Goal: Transaction & Acquisition: Purchase product/service

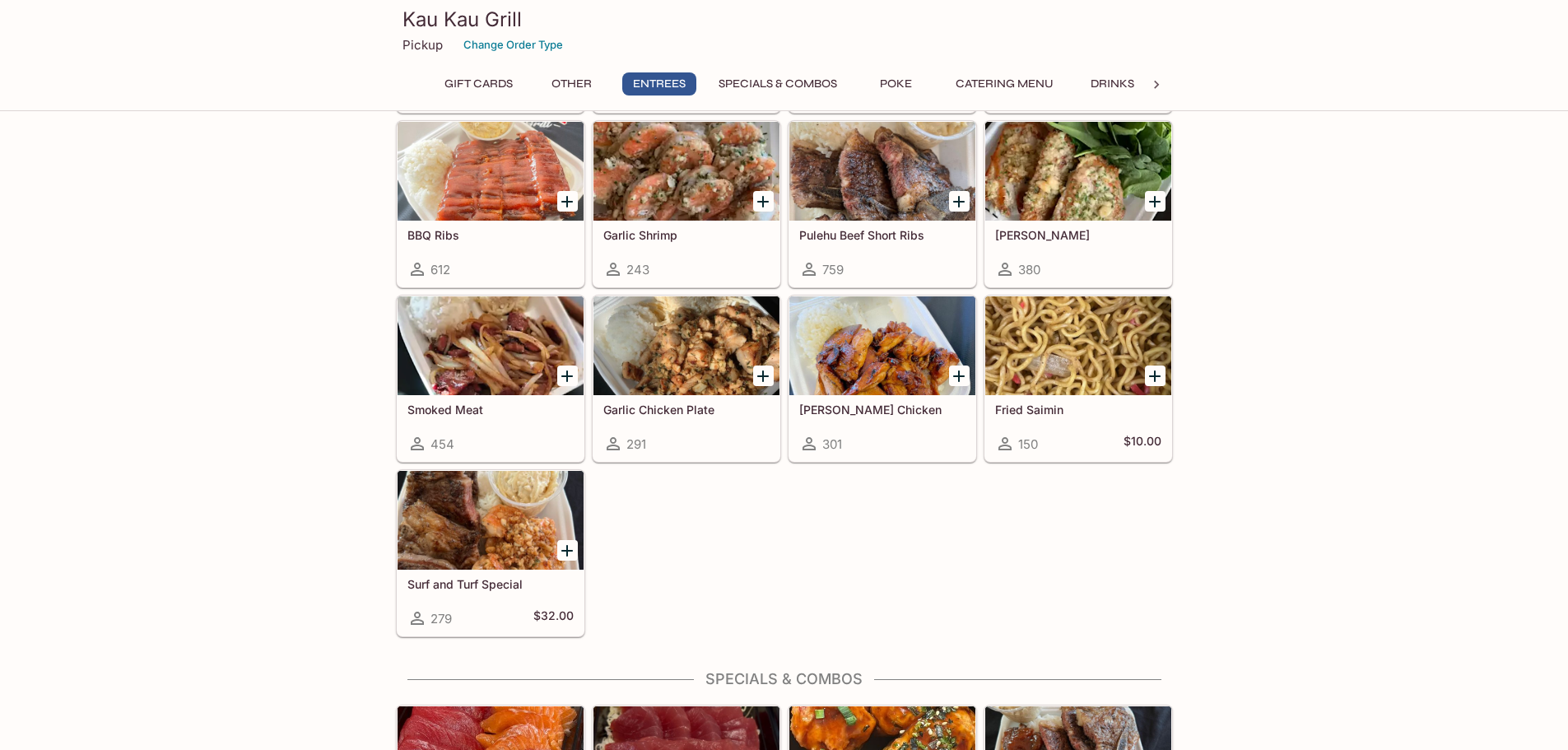
scroll to position [1027, 0]
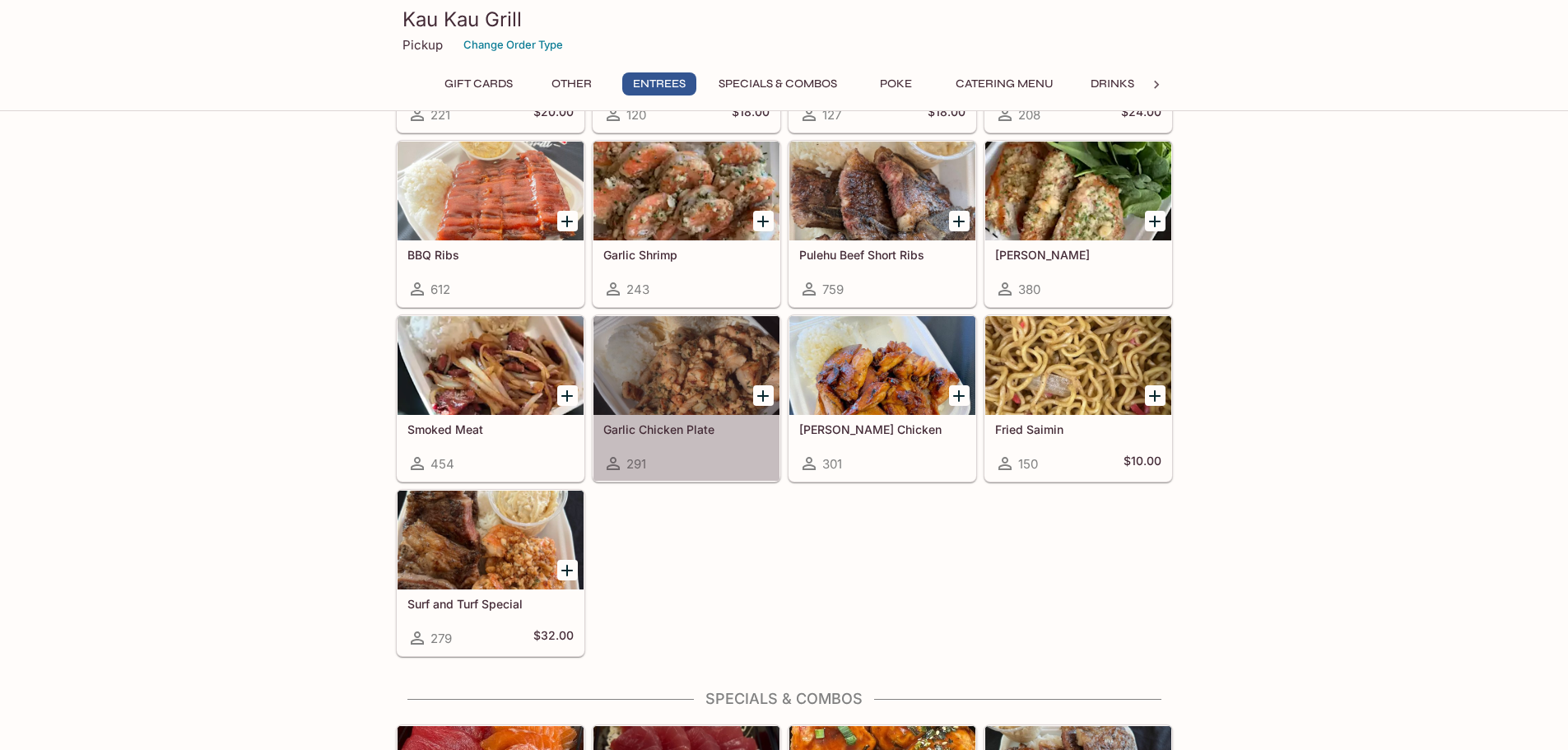
click at [622, 381] on div at bounding box center [686, 365] width 186 height 99
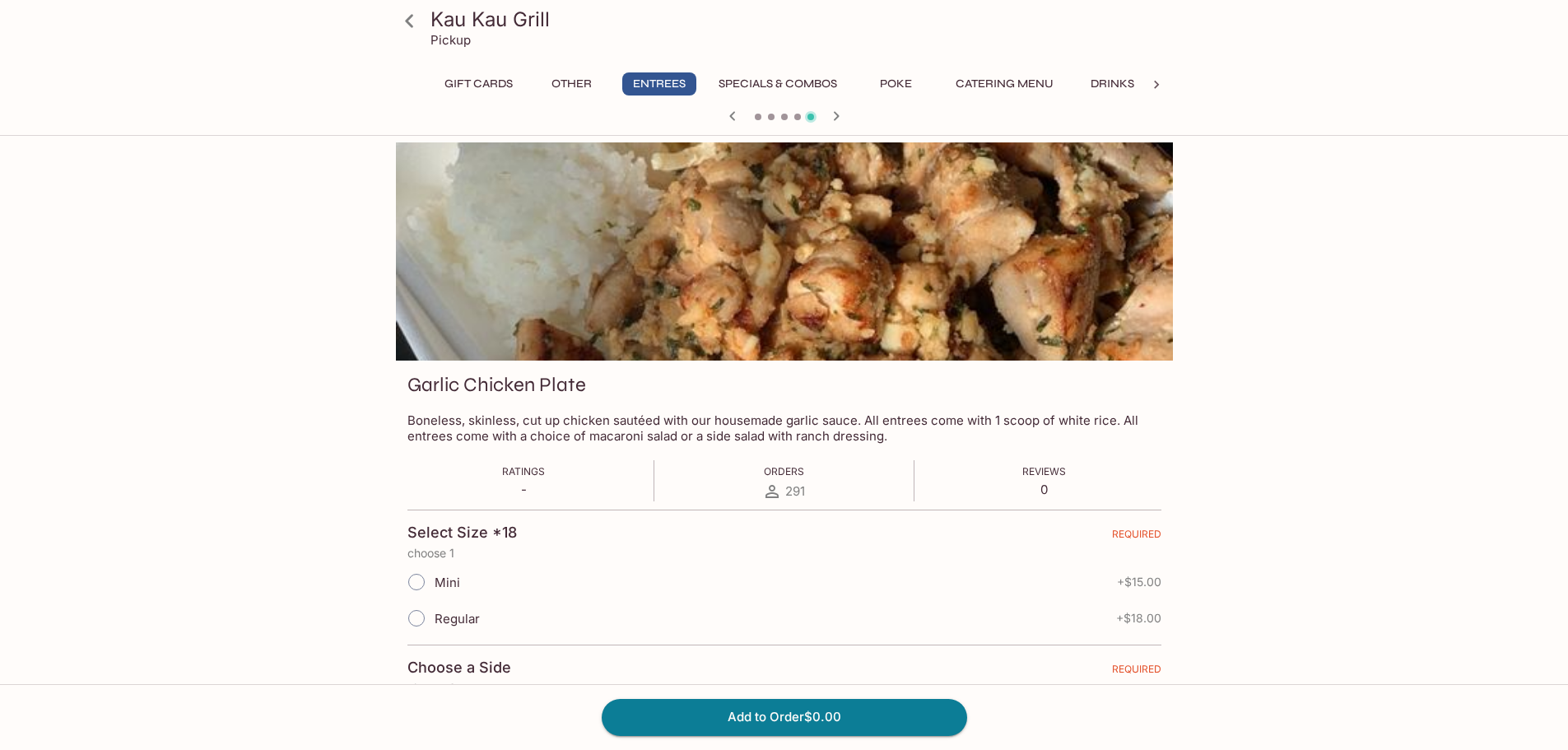
click at [403, 22] on icon at bounding box center [409, 21] width 29 height 29
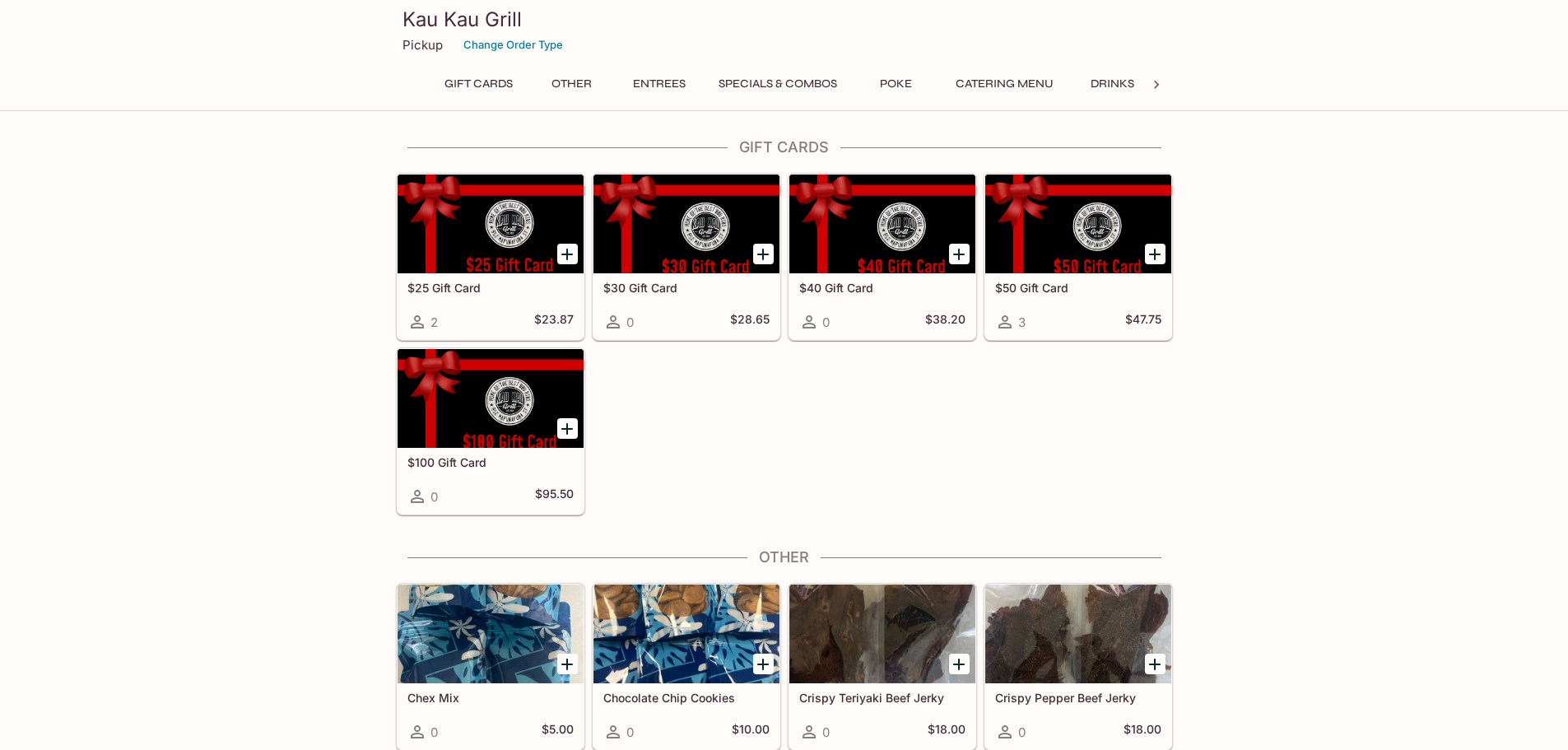
drag, startPoint x: 919, startPoint y: 406, endPoint x: 1401, endPoint y: 346, distance: 485.7
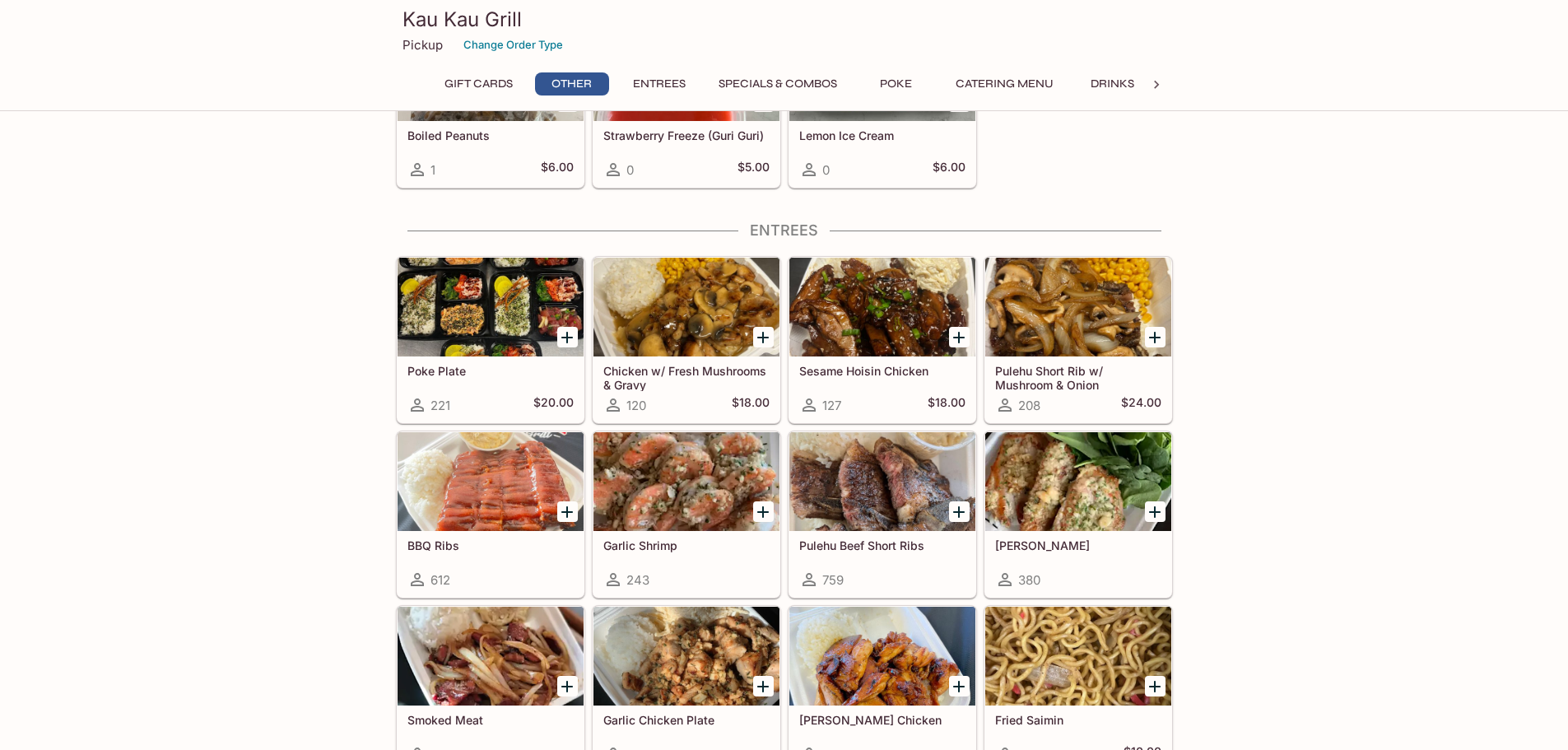
scroll to position [737, 0]
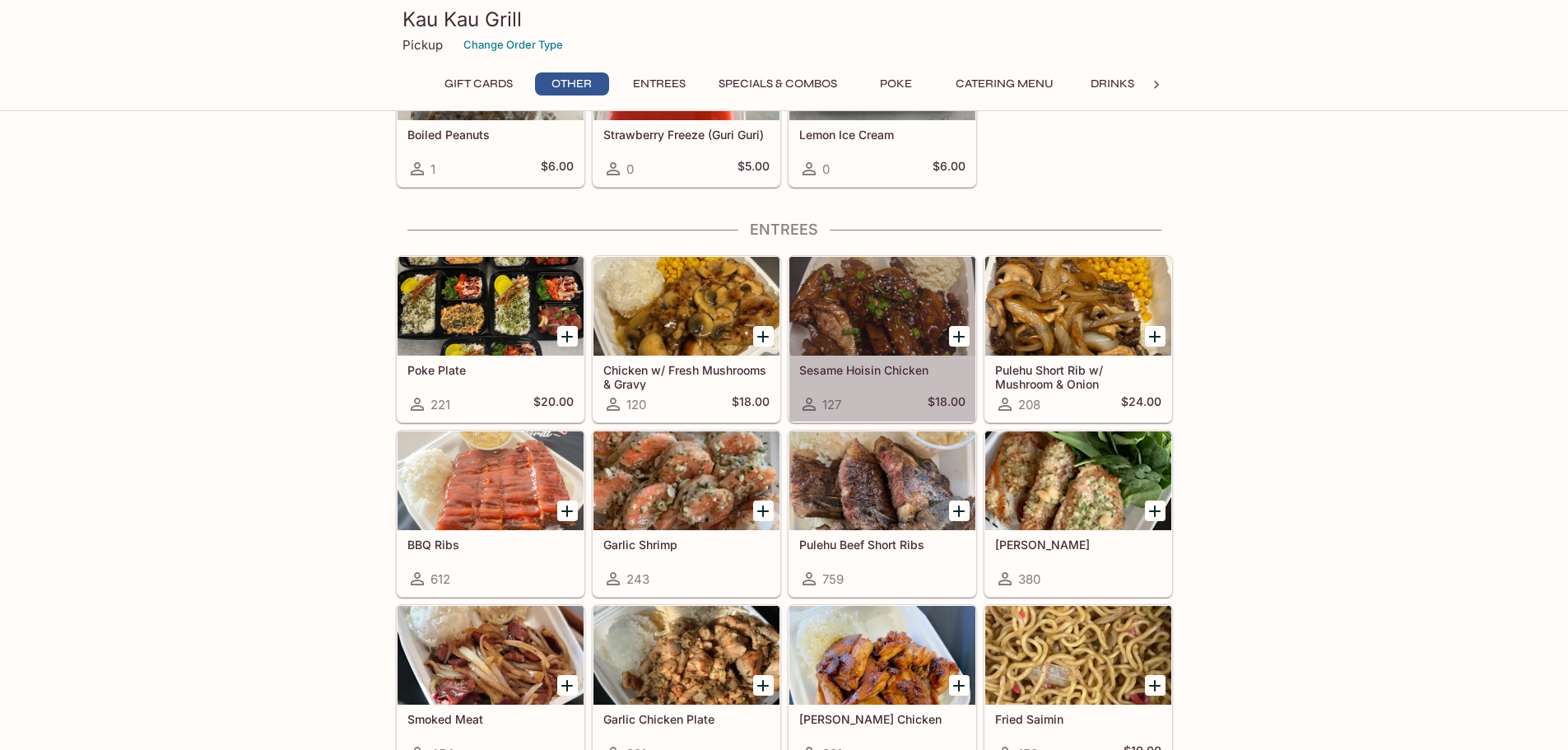
click at [823, 319] on div at bounding box center [882, 306] width 186 height 99
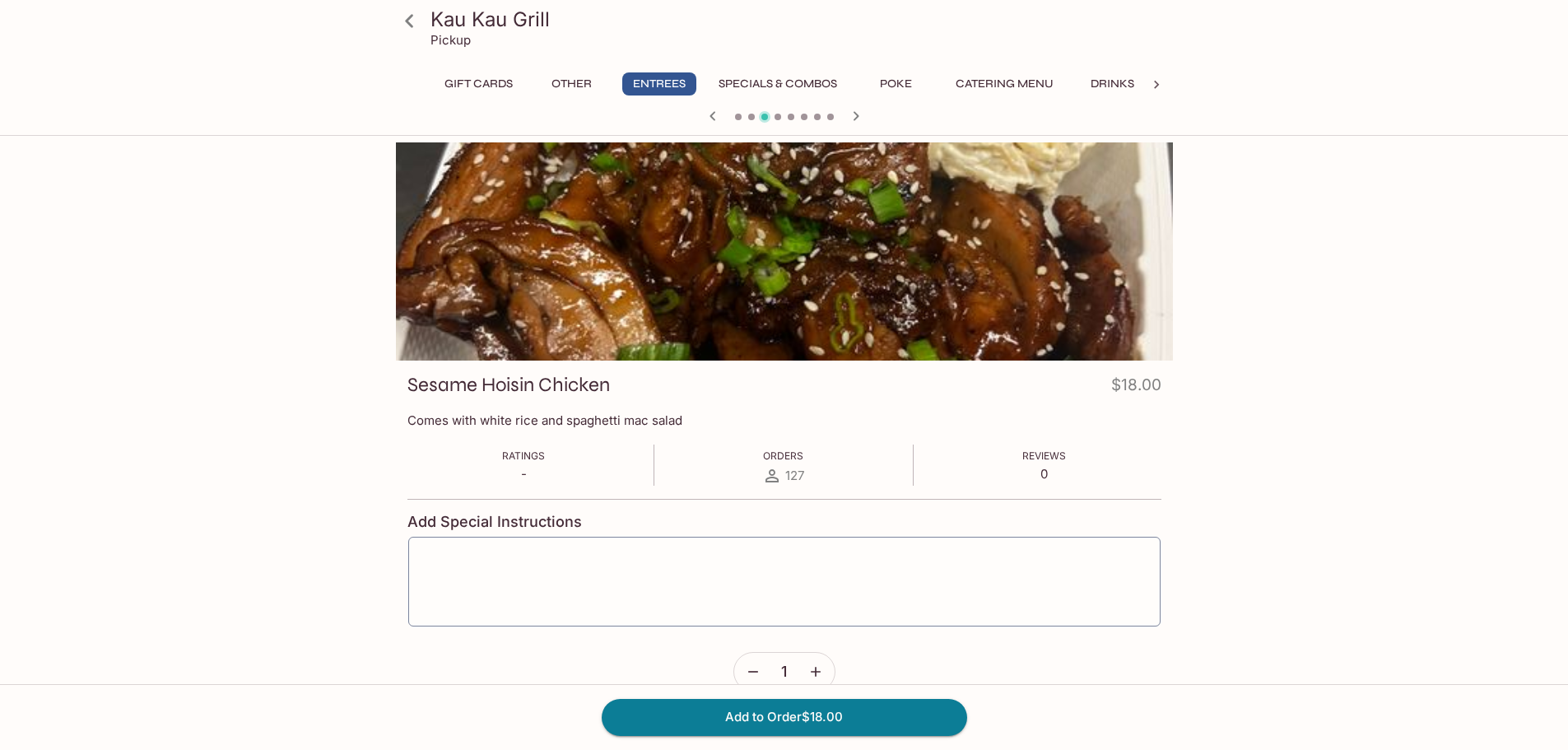
drag, startPoint x: 339, startPoint y: 326, endPoint x: 269, endPoint y: 279, distance: 84.3
click at [269, 279] on div "Kau Kau Grill Pickup Gift Cards Other Entrees Specials & Combos Poke Catering M…" at bounding box center [784, 461] width 1053 height 638
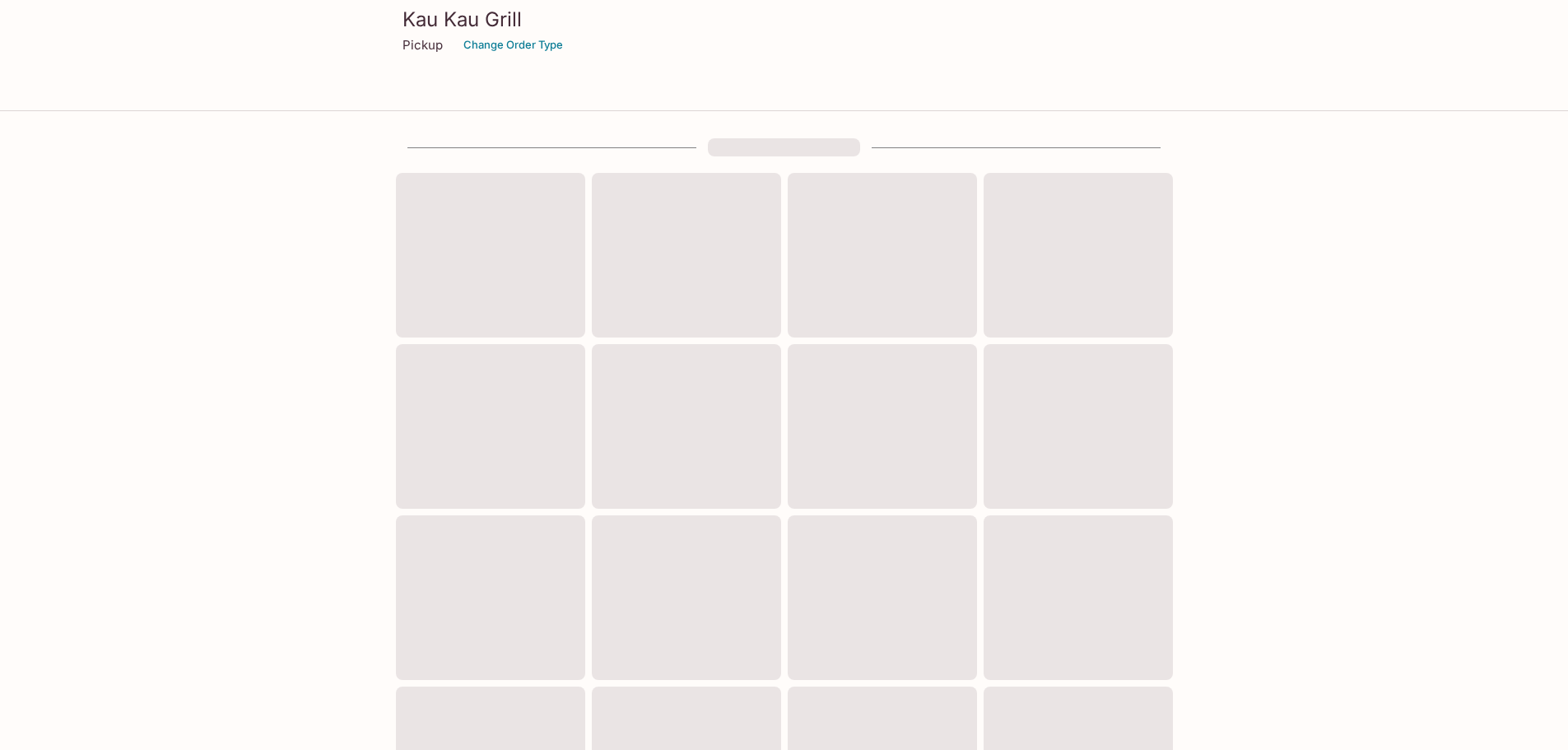
scroll to position [443, 0]
